Goal: Check status: Check status

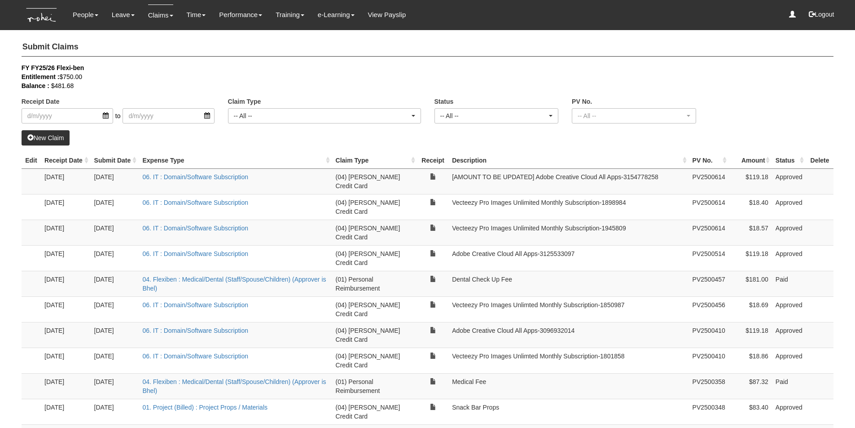
select select "50"
click at [388, 21] on link "View Payslip" at bounding box center [387, 14] width 38 height 21
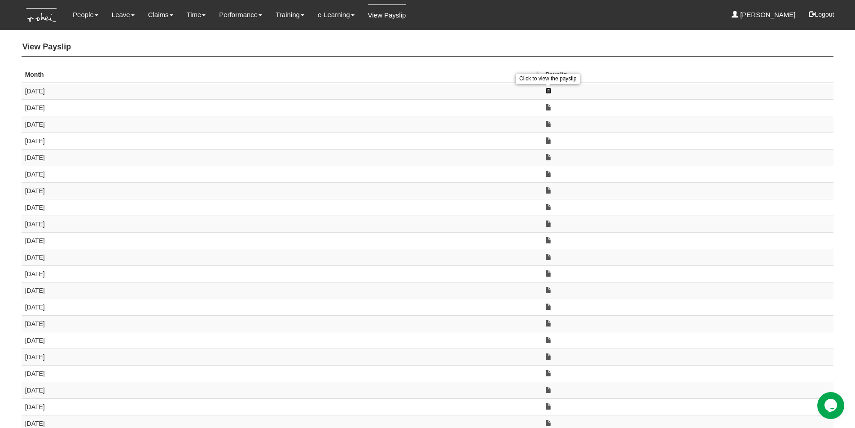
click at [548, 91] on link at bounding box center [549, 91] width 6 height 6
click at [549, 109] on link at bounding box center [549, 107] width 6 height 6
click at [551, 121] on link at bounding box center [549, 124] width 6 height 6
